Goal: Information Seeking & Learning: Learn about a topic

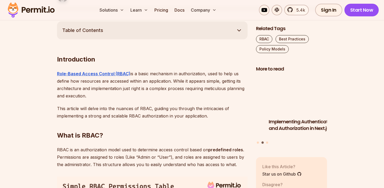
scroll to position [331, 0]
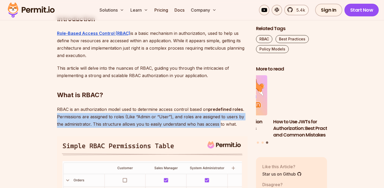
drag, startPoint x: 55, startPoint y: 116, endPoint x: 220, endPoint y: 124, distance: 164.3
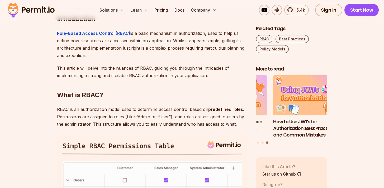
click at [101, 110] on p "RBAC is an authorization model used to determine access control based on predef…" at bounding box center [152, 117] width 191 height 22
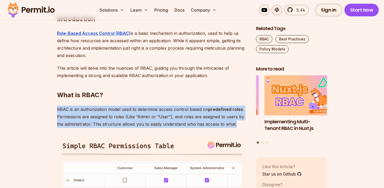
drag, startPoint x: 56, startPoint y: 109, endPoint x: 239, endPoint y: 126, distance: 183.3
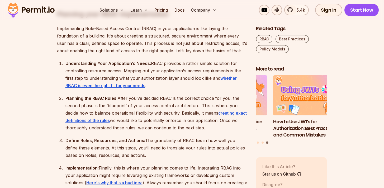
scroll to position [622, 0]
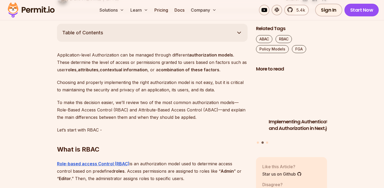
scroll to position [290, 0]
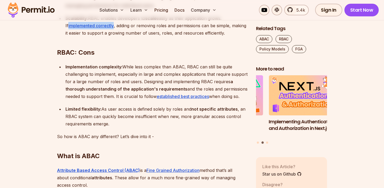
scroll to position [618, 0]
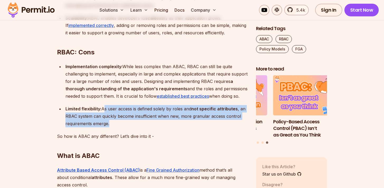
drag, startPoint x: 103, startPoint y: 116, endPoint x: 109, endPoint y: 130, distance: 15.2
click at [109, 127] on div "Limited flexibility: As user access is defined solely by roles and not specific…" at bounding box center [157, 116] width 182 height 22
copy div "As user access is defined solely by roles and not specific attributes , an RBAC…"
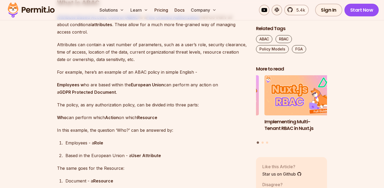
scroll to position [768, 0]
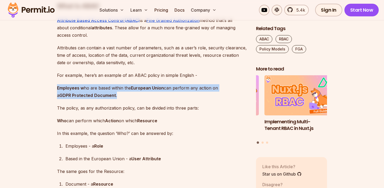
drag, startPoint x: 55, startPoint y: 94, endPoint x: 118, endPoint y: 103, distance: 63.7
copy p "Employees w ho are based within the European Union can perform any action on a …"
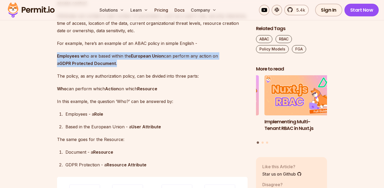
scroll to position [803, 0]
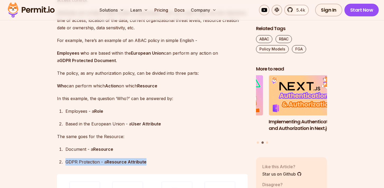
drag, startPoint x: 65, startPoint y: 167, endPoint x: 149, endPoint y: 170, distance: 84.1
click at [149, 166] on li "GDPR Protection - a Resource Attribute" at bounding box center [156, 161] width 184 height 7
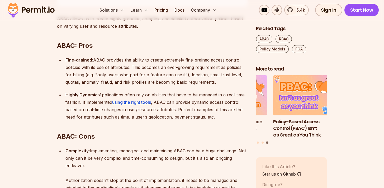
scroll to position [1028, 0]
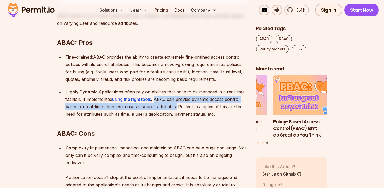
drag, startPoint x: 157, startPoint y: 105, endPoint x: 176, endPoint y: 113, distance: 20.1
click at [176, 113] on div "Highly Dynamic: Applications often rely on abilities that have to be managed in…" at bounding box center [157, 103] width 182 height 30
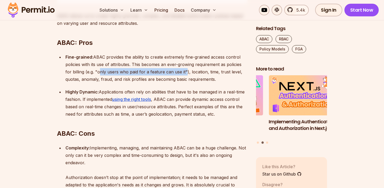
drag, startPoint x: 97, startPoint y: 79, endPoint x: 184, endPoint y: 79, distance: 86.9
click at [184, 79] on div "Fine-grained: ABAC provides the ability to create extremely fine-grained access…" at bounding box center [157, 68] width 182 height 30
copy div "only users who paid for a feature can use it"
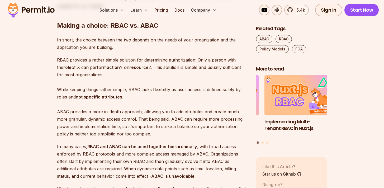
scroll to position [1303, 0]
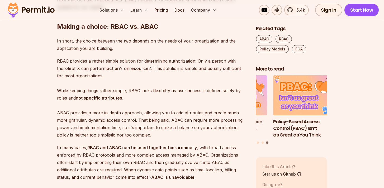
drag, startPoint x: 195, startPoint y: 68, endPoint x: 145, endPoint y: 84, distance: 53.1
click at [145, 84] on p "RBAC provides a rather simple solution for determining authorization: Only a pe…" at bounding box center [152, 97] width 191 height 81
click at [160, 83] on p "RBAC provides a rather simple solution for determining authorization: Only a pe…" at bounding box center [152, 97] width 191 height 81
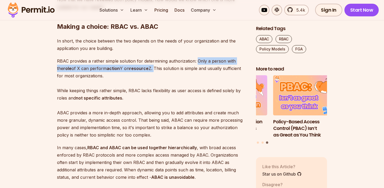
drag, startPoint x: 197, startPoint y: 68, endPoint x: 149, endPoint y: 75, distance: 48.9
click at [149, 75] on p "RBAC provides a rather simple solution for determining authorization: Only a pe…" at bounding box center [152, 97] width 191 height 81
copy p "Only a person with the role of X can perform action Y on resource Z."
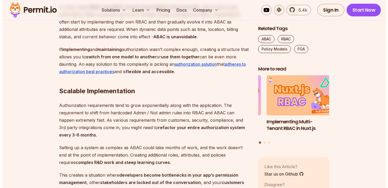
scroll to position [1431, 0]
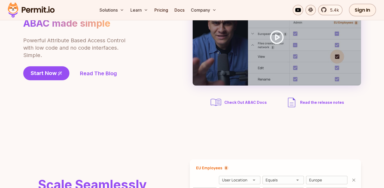
scroll to position [76, 0]
